Goal: Task Accomplishment & Management: Use online tool/utility

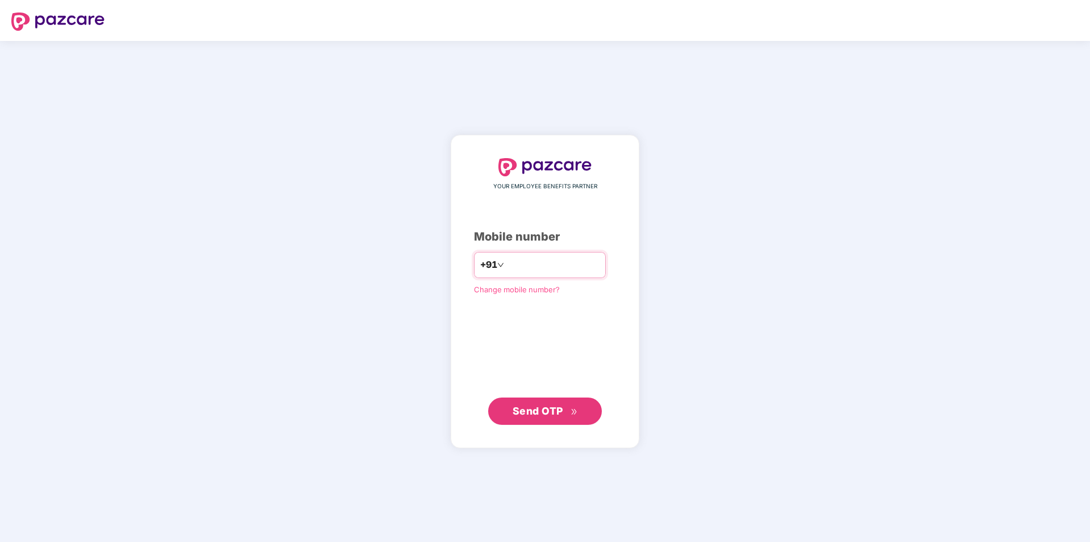
type input "**********"
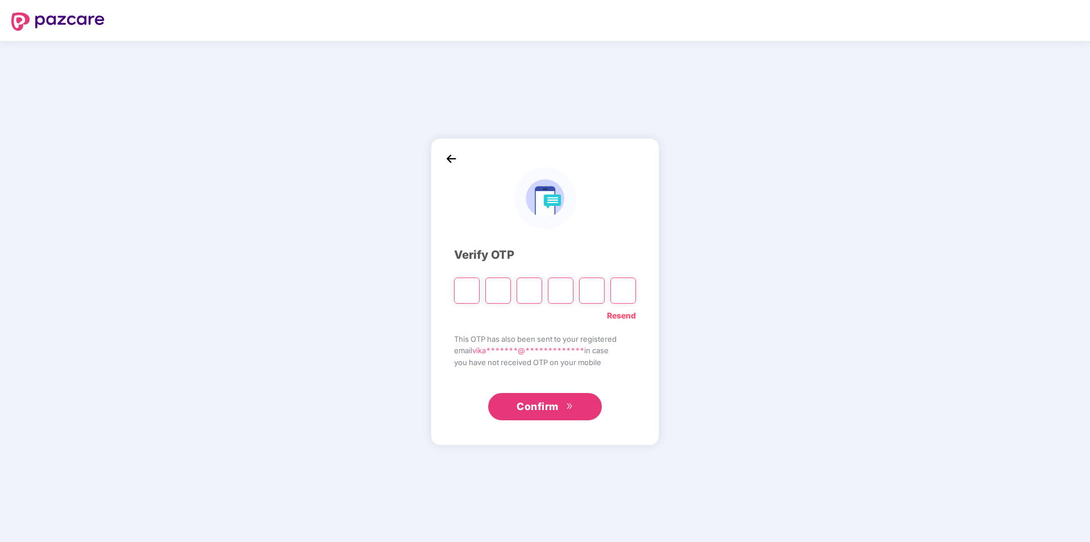
type input "*"
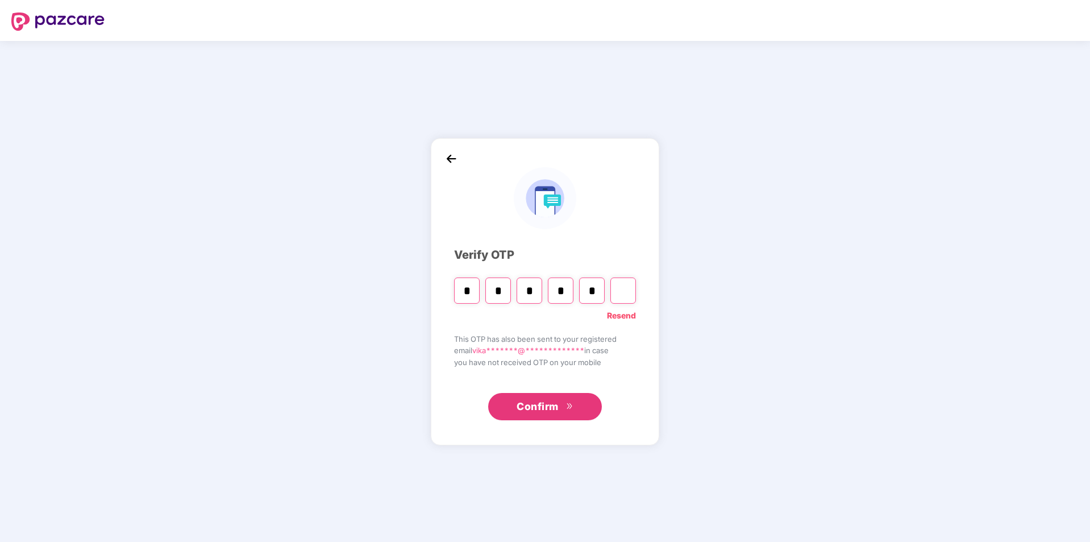
type input "*"
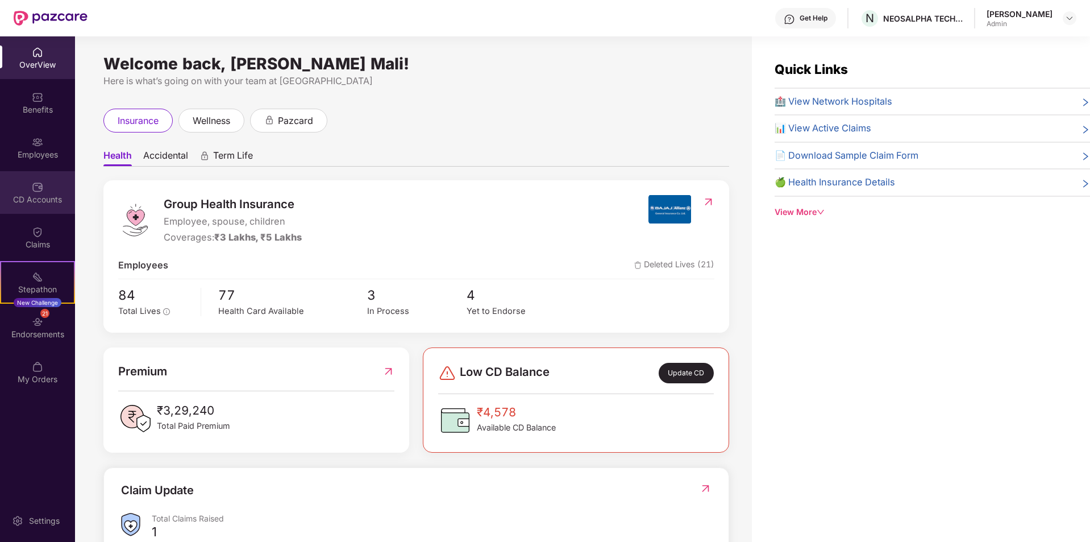
click at [42, 195] on div "CD Accounts" at bounding box center [37, 199] width 75 height 11
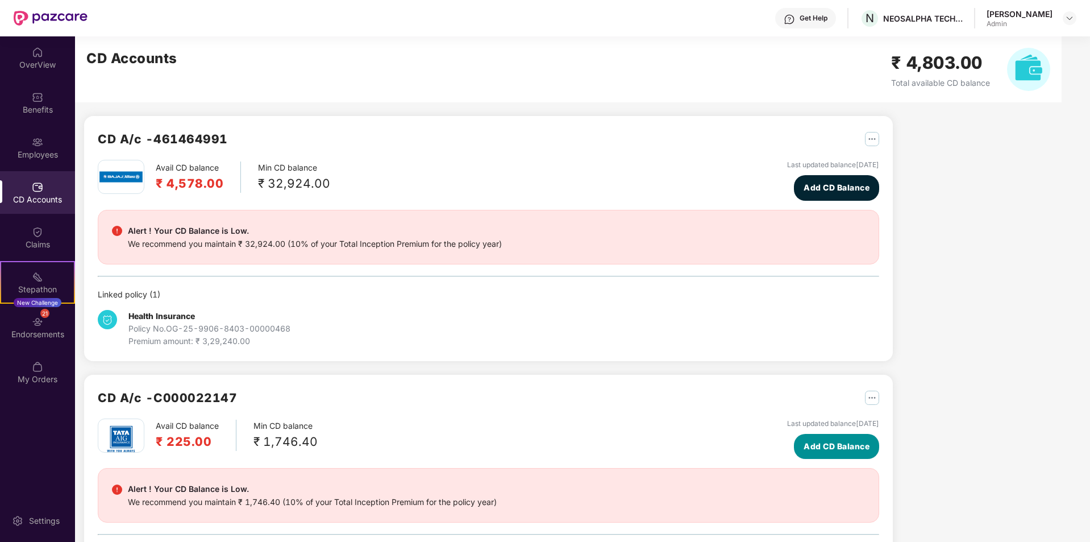
click at [818, 441] on span "Add CD Balance" at bounding box center [836, 446] width 66 height 13
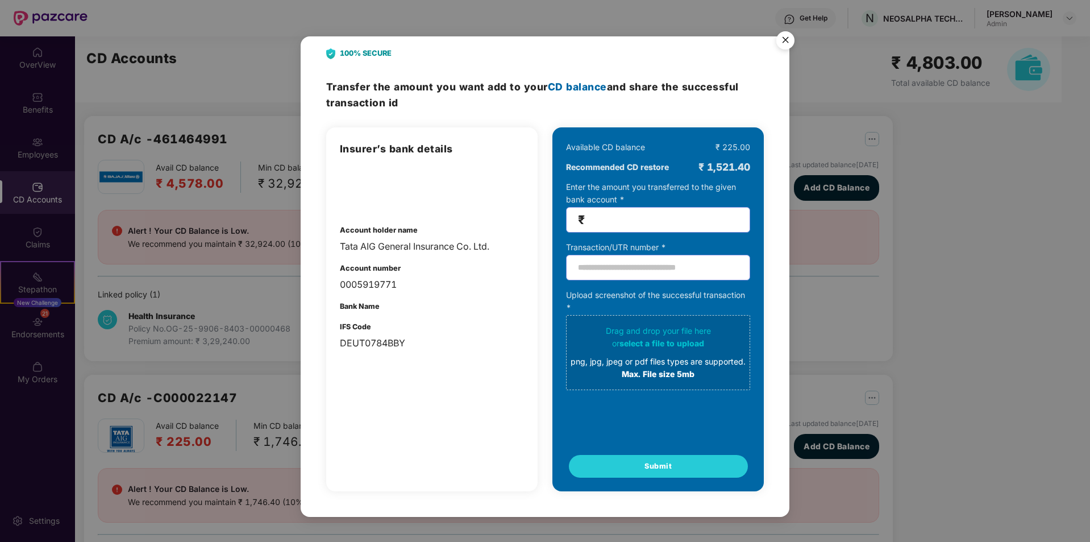
click at [789, 41] on img "Close" at bounding box center [785, 42] width 32 height 32
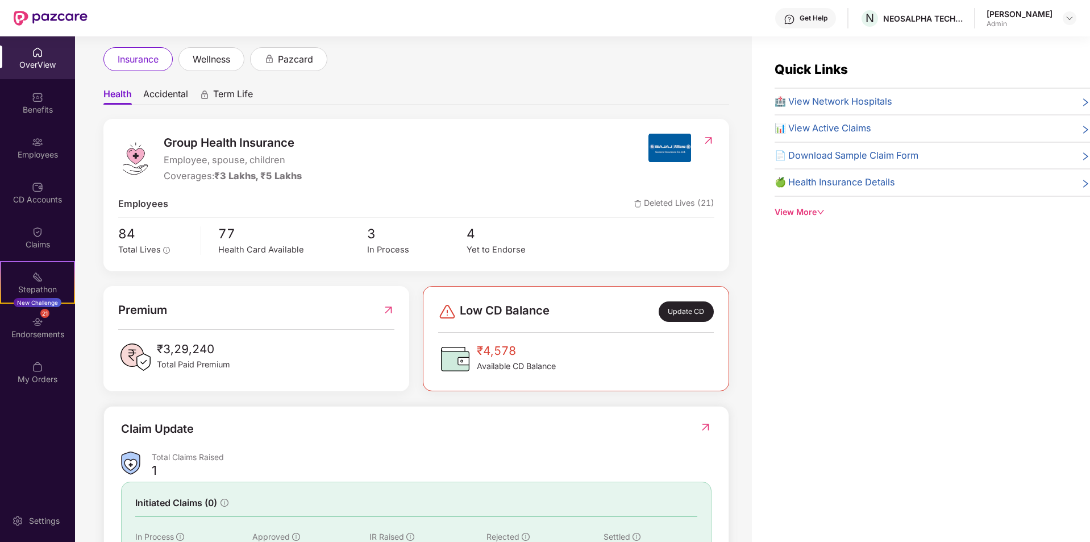
scroll to position [57, 0]
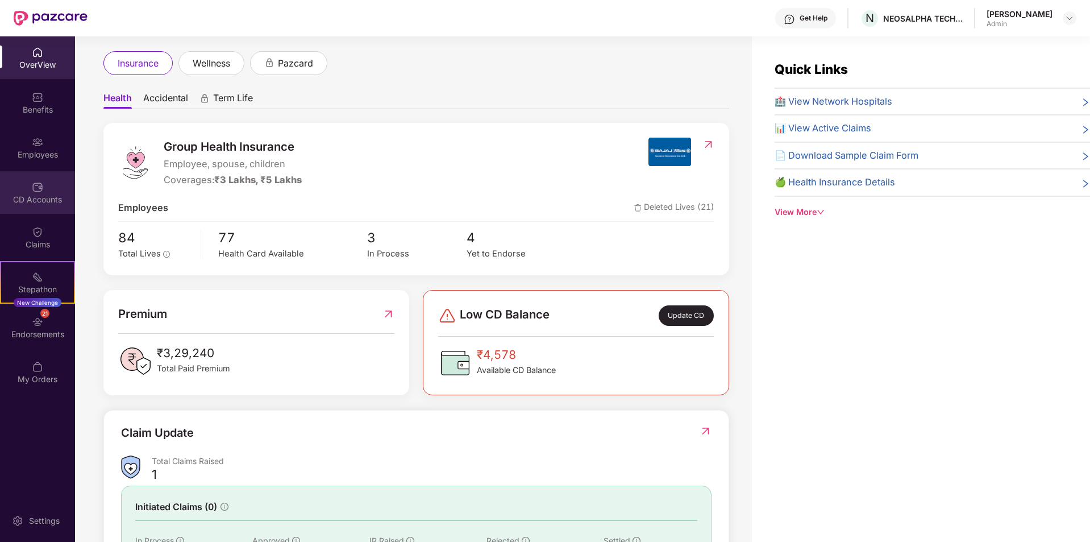
click at [37, 186] on img at bounding box center [37, 186] width 11 height 11
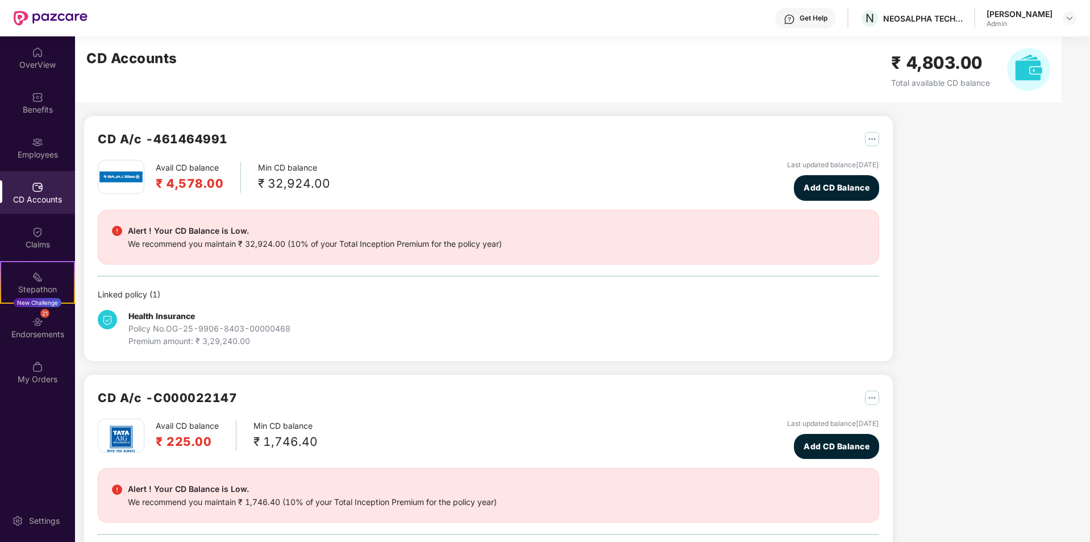
scroll to position [57, 0]
